Goal: Complete application form: Complete application form

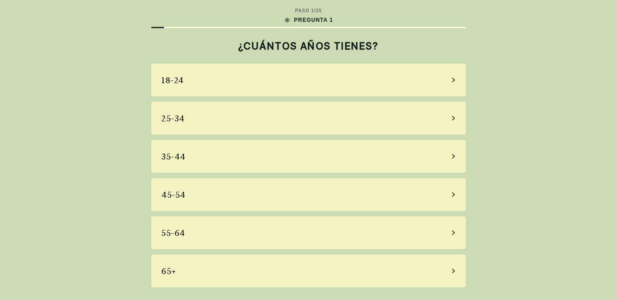
click at [281, 193] on div "45-54" at bounding box center [308, 194] width 314 height 33
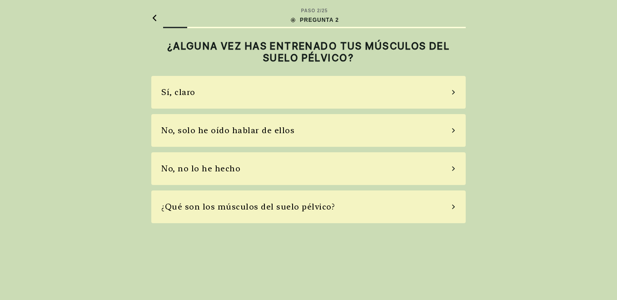
click at [294, 162] on div "No, no lo he hecho" at bounding box center [308, 168] width 314 height 33
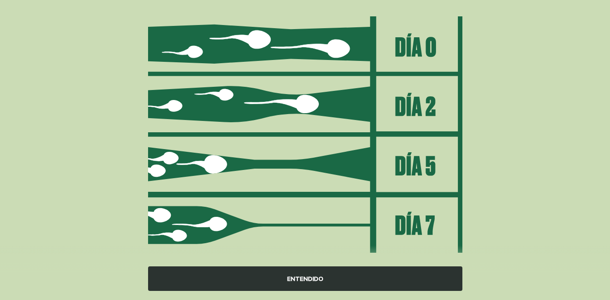
scroll to position [124, 0]
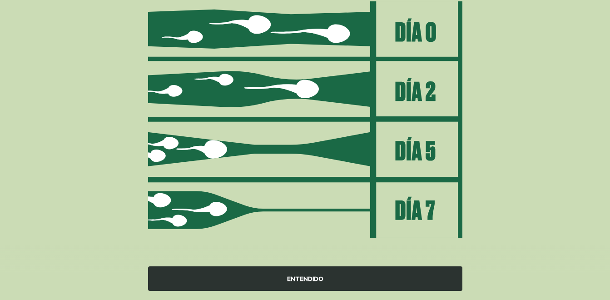
click at [347, 278] on div "ENTENDIDO" at bounding box center [305, 278] width 314 height 25
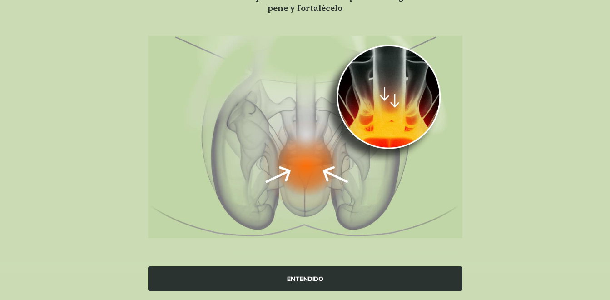
scroll to position [89, 0]
click at [324, 274] on div "ENTENDIDO" at bounding box center [305, 278] width 314 height 25
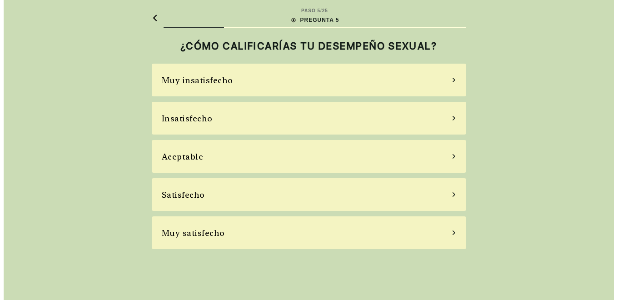
scroll to position [0, 0]
